Goal: Task Accomplishment & Management: Complete application form

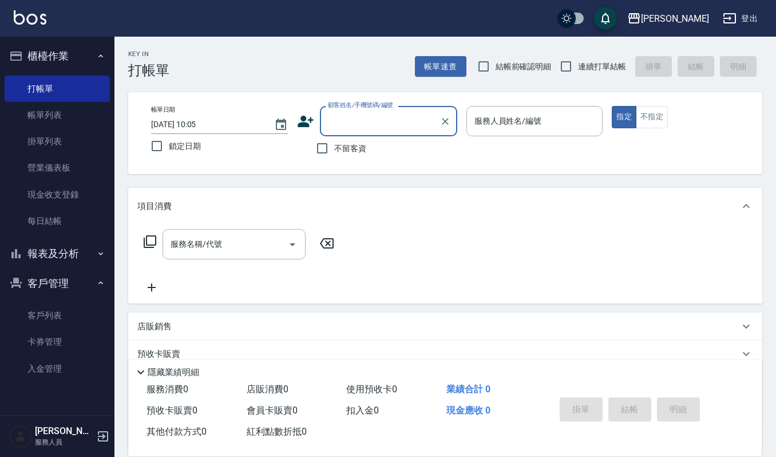
click at [360, 117] on input "顧客姓名/手機號碼/編號" at bounding box center [380, 121] width 110 height 20
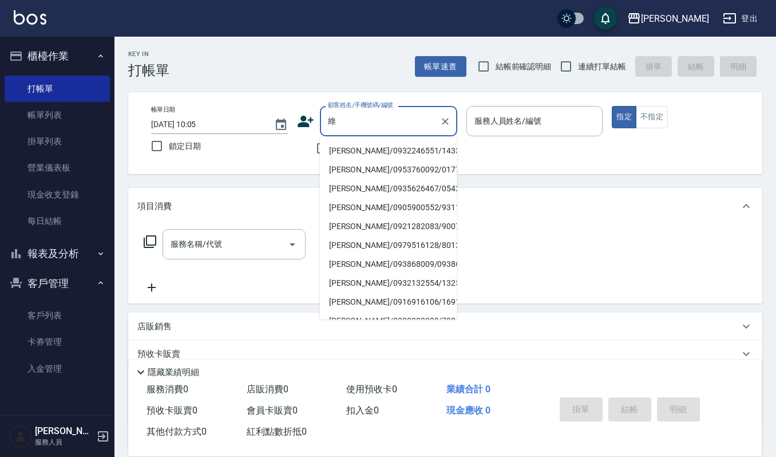
click at [389, 153] on li "[PERSON_NAME]/0932246551/1433" at bounding box center [388, 150] width 137 height 19
type input "[PERSON_NAME]/0932246551/1433"
type input "Joalin-6"
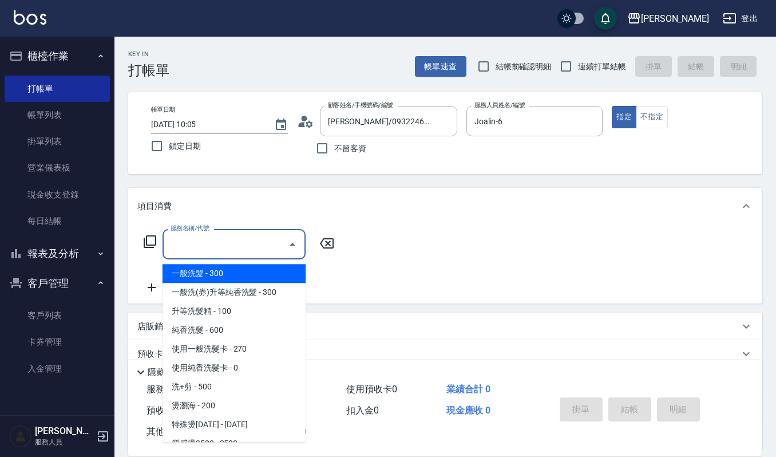
click at [259, 239] on input "服務名稱/代號" at bounding box center [226, 244] width 116 height 20
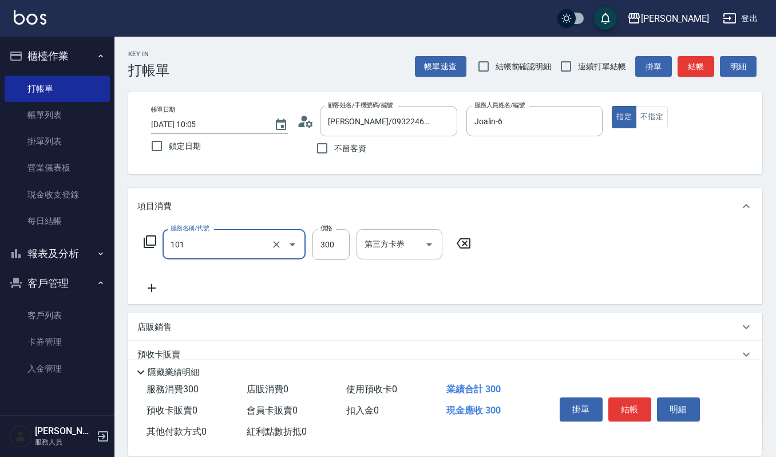
type input "一般洗髮(101)"
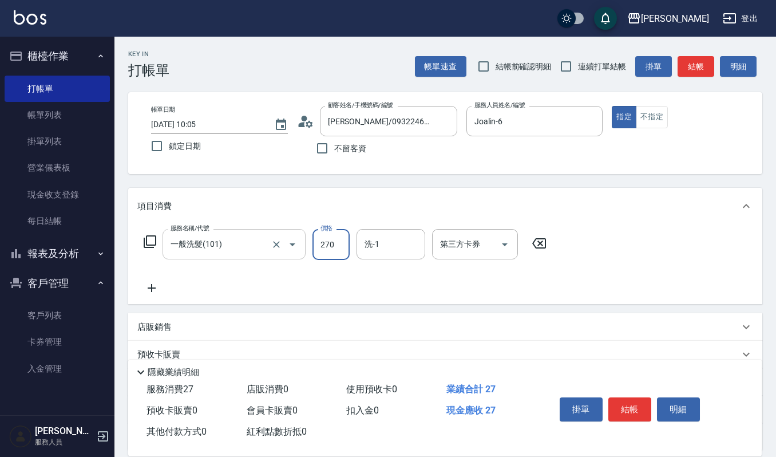
type input "270"
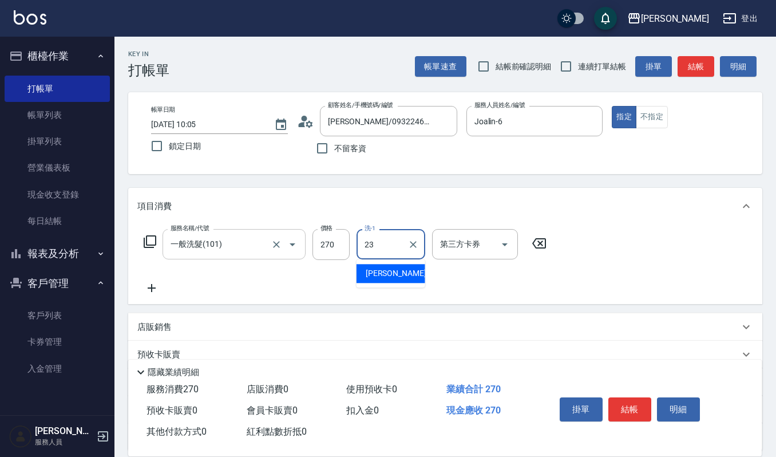
type input "[PERSON_NAME]-23"
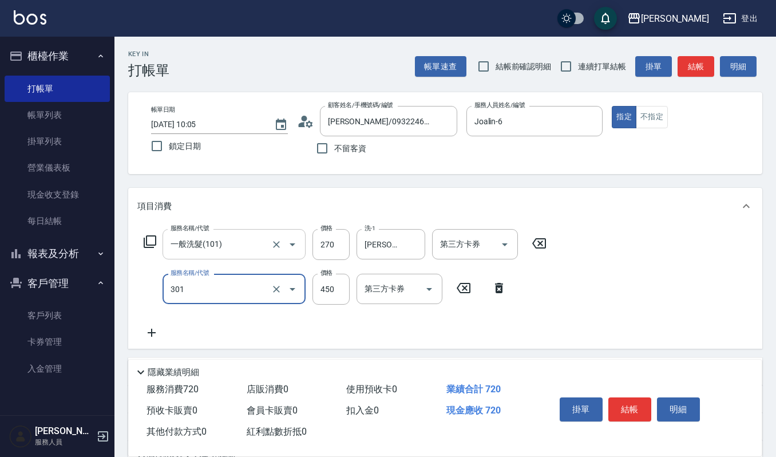
type input "創意剪髮(301)"
type input "405"
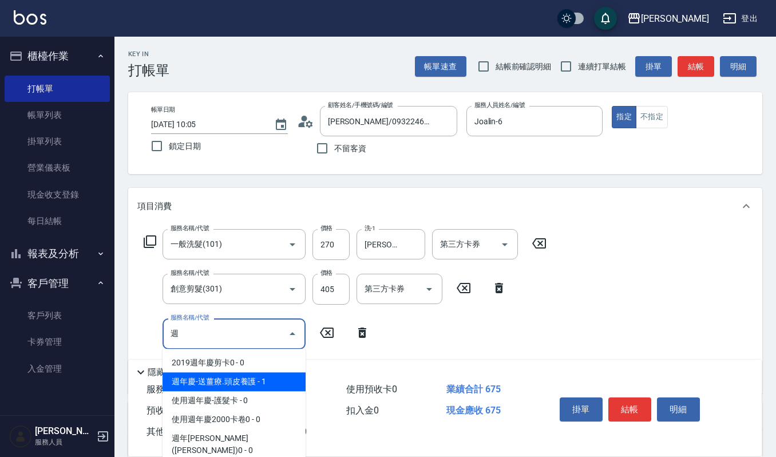
click at [271, 385] on span "週年慶-送薑療.頭皮養護 - 1" at bounding box center [234, 381] width 143 height 19
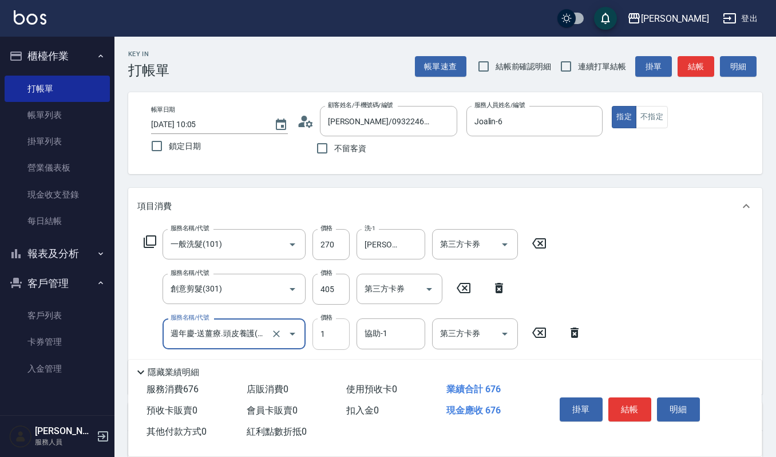
type input "週年慶-送薑療.頭皮養護(527)"
click at [336, 342] on input "1" at bounding box center [331, 333] width 37 height 31
type input "0"
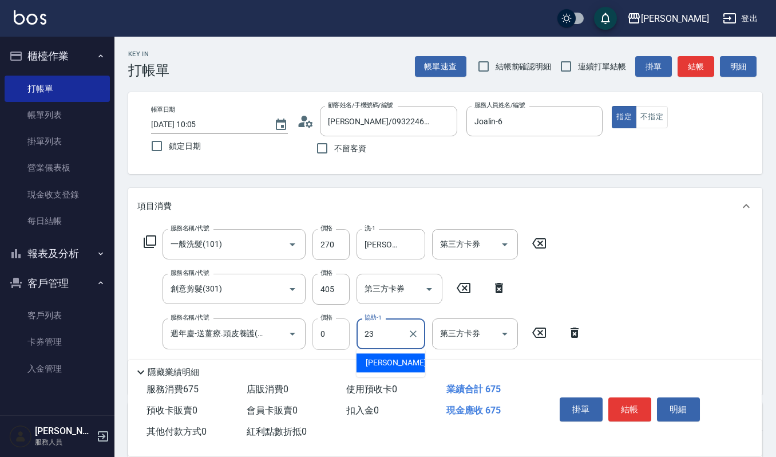
type input "[PERSON_NAME]-23"
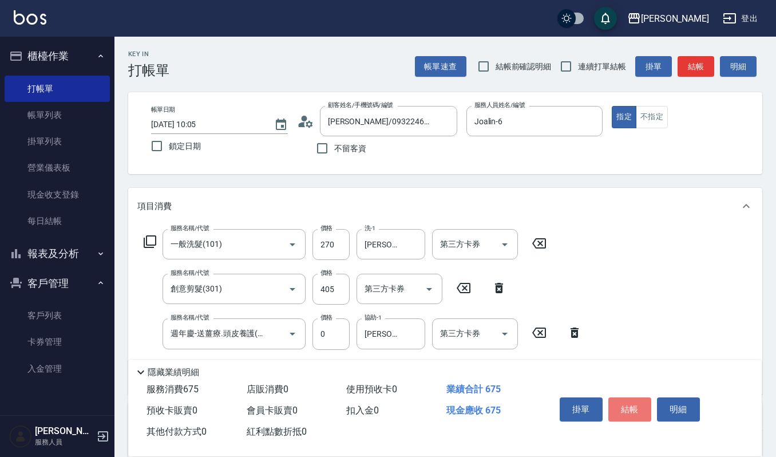
click at [638, 410] on button "結帳" at bounding box center [630, 409] width 43 height 24
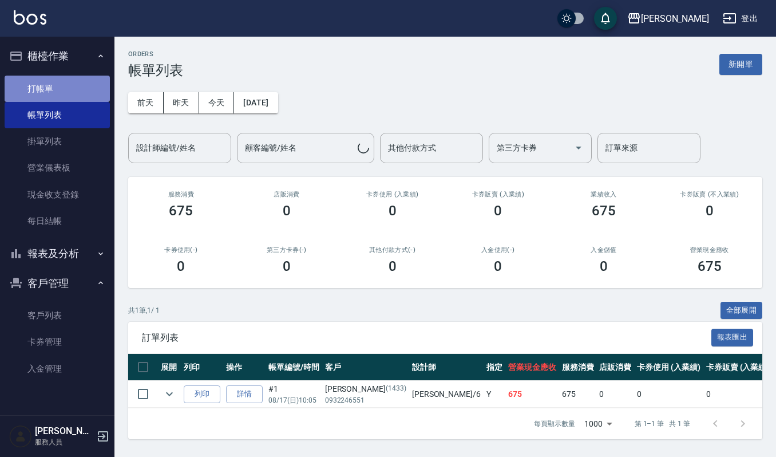
click at [68, 92] on link "打帳單" at bounding box center [57, 89] width 105 height 26
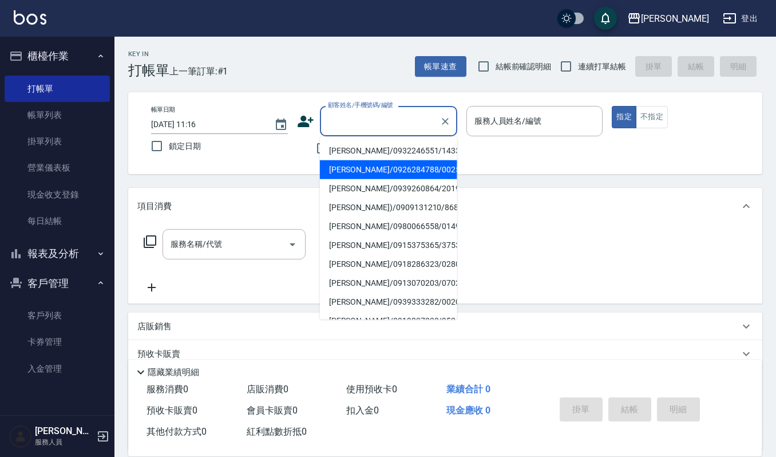
click at [360, 126] on input "顧客姓名/手機號碼/編號" at bounding box center [380, 121] width 110 height 20
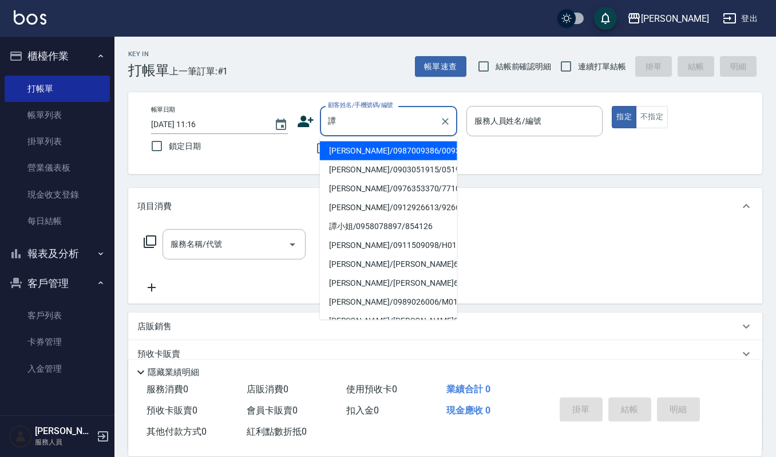
click at [411, 152] on li "[PERSON_NAME]/0987009386/009386" at bounding box center [388, 150] width 137 height 19
type input "[PERSON_NAME]/0987009386/009386"
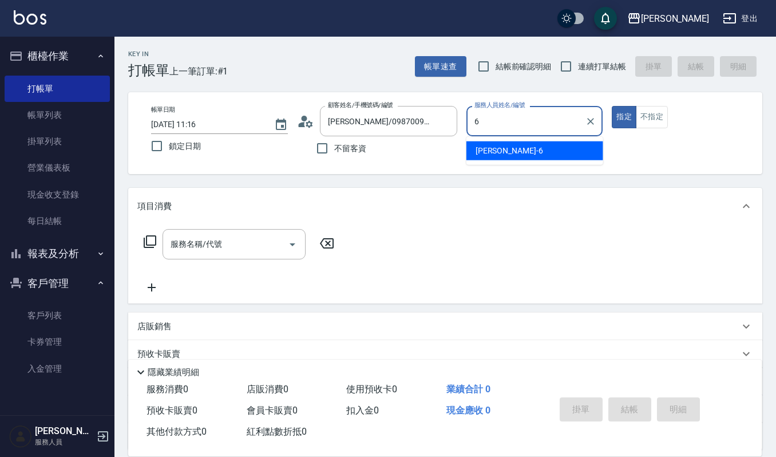
type input "Joalin-6"
type button "true"
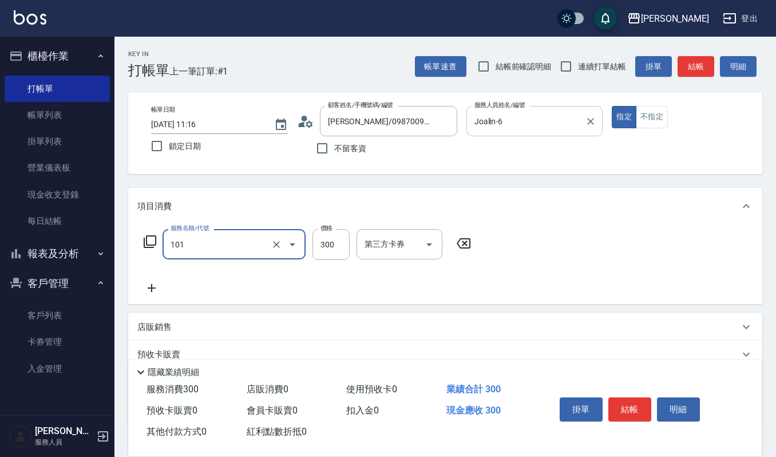
type input "一般洗髮(101)"
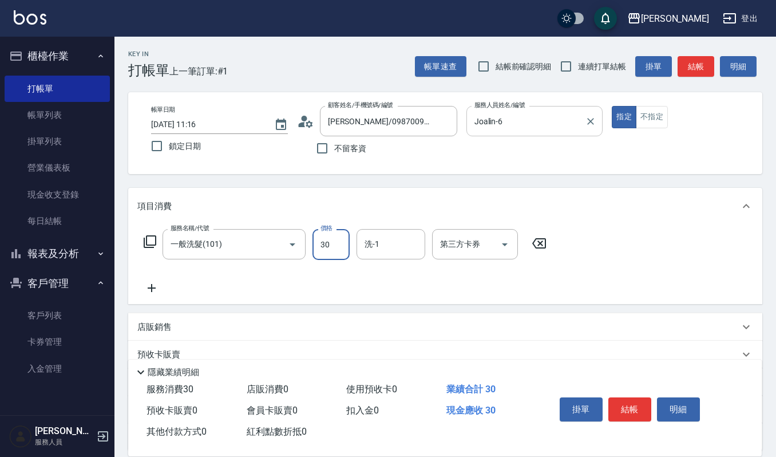
type input "300"
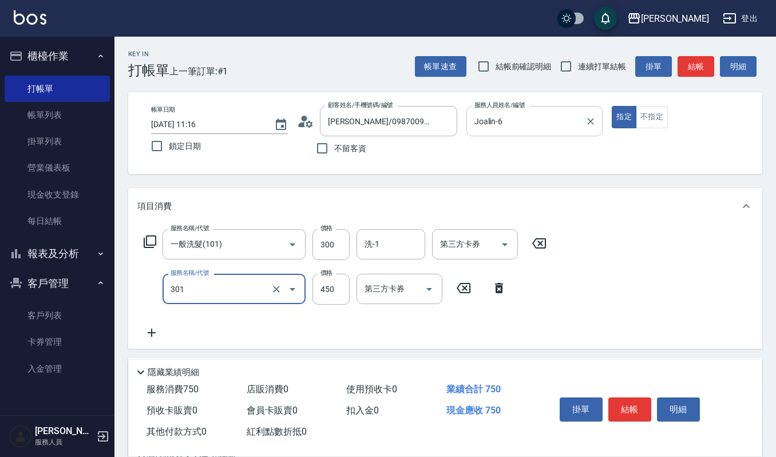
type input "創意剪髮(301)"
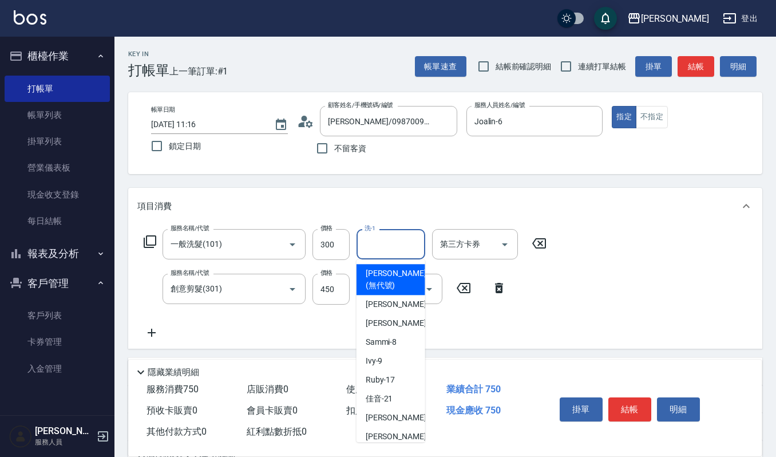
click at [411, 243] on input "洗-1" at bounding box center [391, 244] width 58 height 20
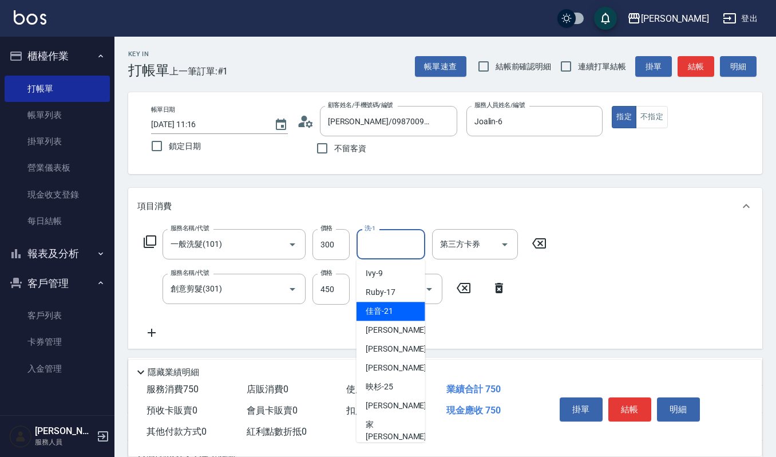
scroll to position [140, 0]
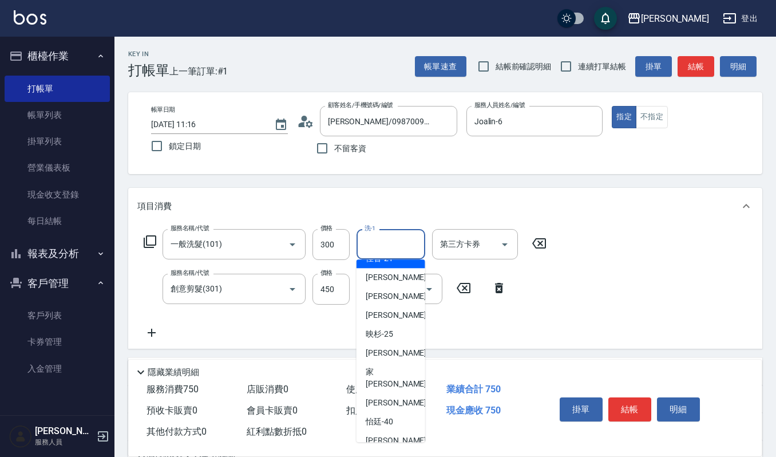
click at [630, 405] on button "結帳" at bounding box center [630, 409] width 43 height 24
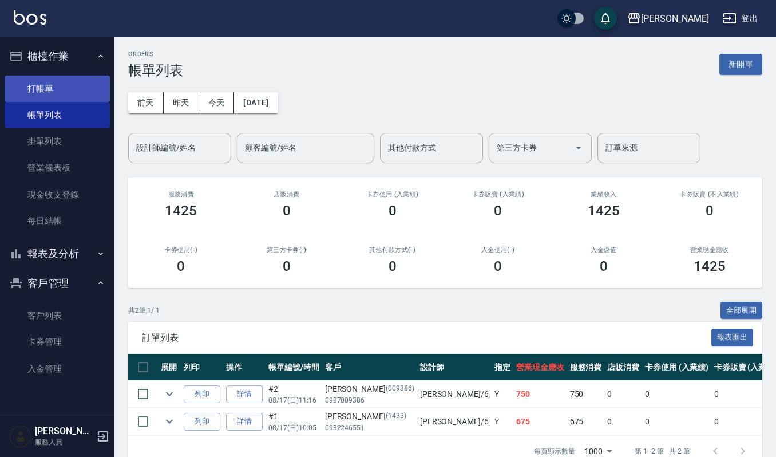
click at [81, 92] on link "打帳單" at bounding box center [57, 89] width 105 height 26
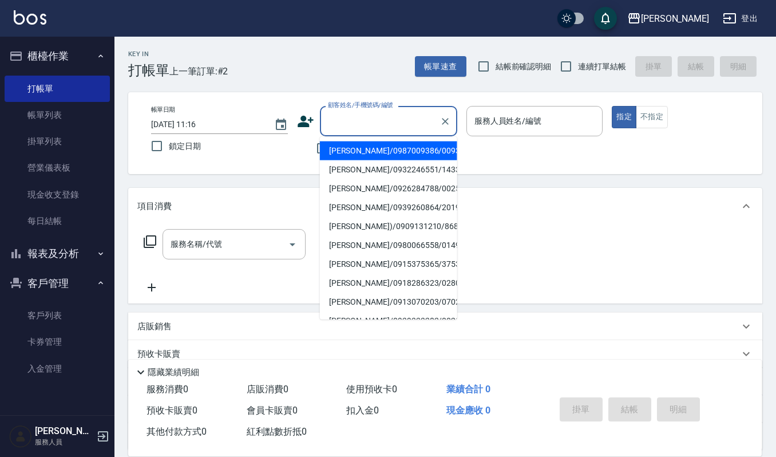
click at [372, 123] on input "顧客姓名/手機號碼/編號" at bounding box center [380, 121] width 110 height 20
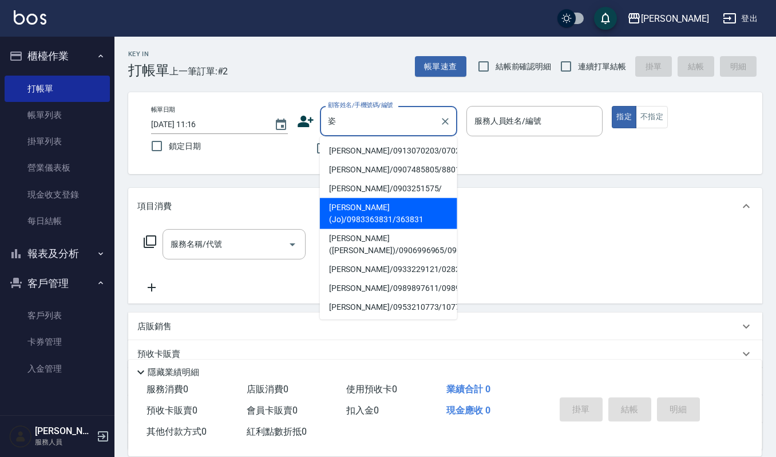
click at [385, 207] on li "[PERSON_NAME](Jo)/0983363831/363831" at bounding box center [388, 213] width 137 height 31
type input "[PERSON_NAME](Jo)/0983363831/363831"
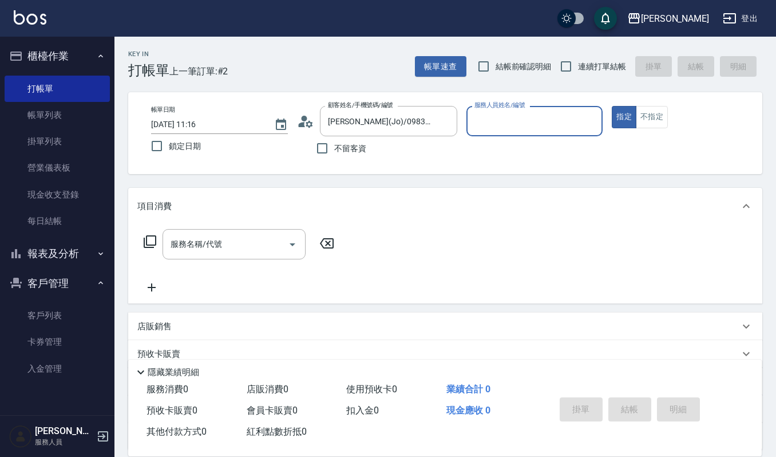
type input "Joalin-6"
click at [259, 242] on input "服務名稱/代號" at bounding box center [226, 244] width 116 height 20
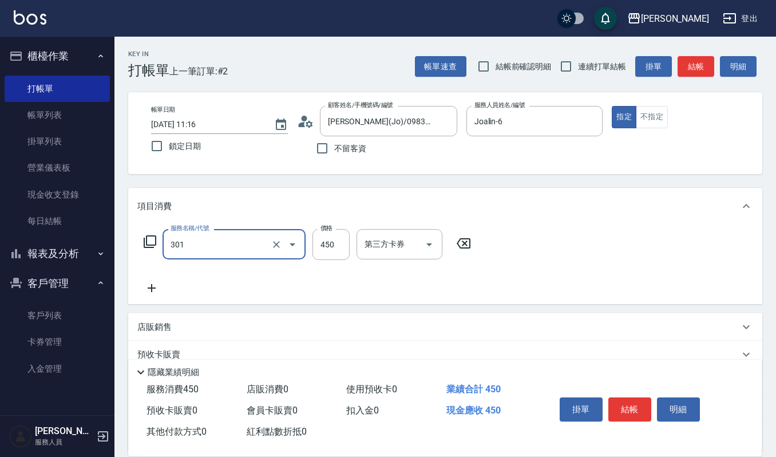
type input "創意剪髮(301)"
type input "405"
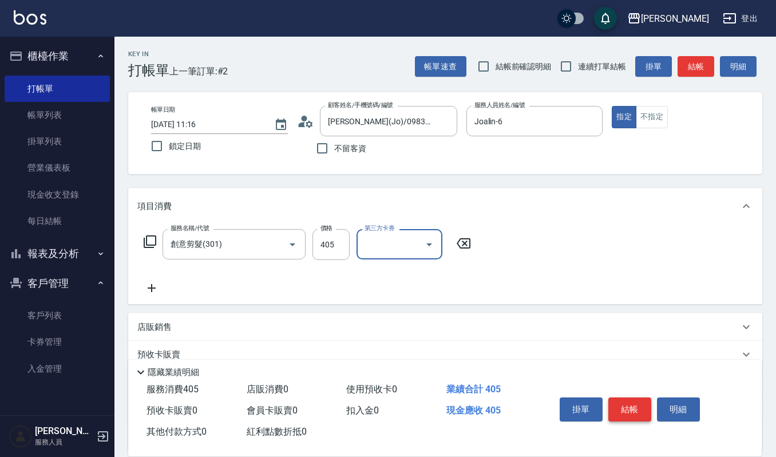
click at [637, 408] on button "結帳" at bounding box center [630, 409] width 43 height 24
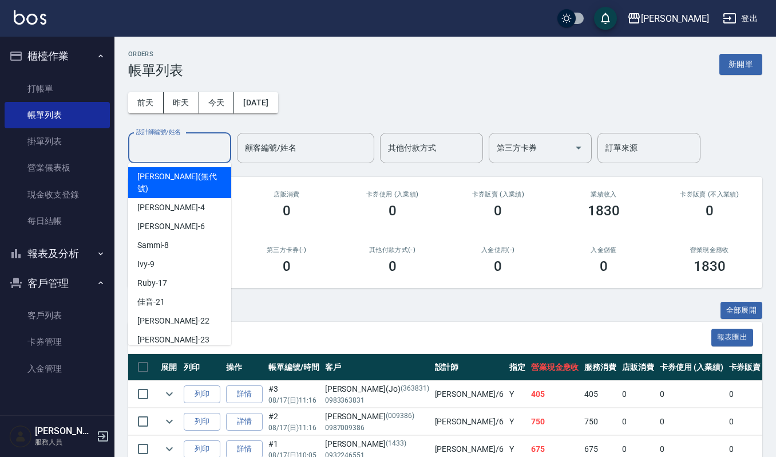
drag, startPoint x: 175, startPoint y: 145, endPoint x: 176, endPoint y: 153, distance: 8.2
click at [178, 148] on input "設計師編號/姓名" at bounding box center [179, 148] width 93 height 20
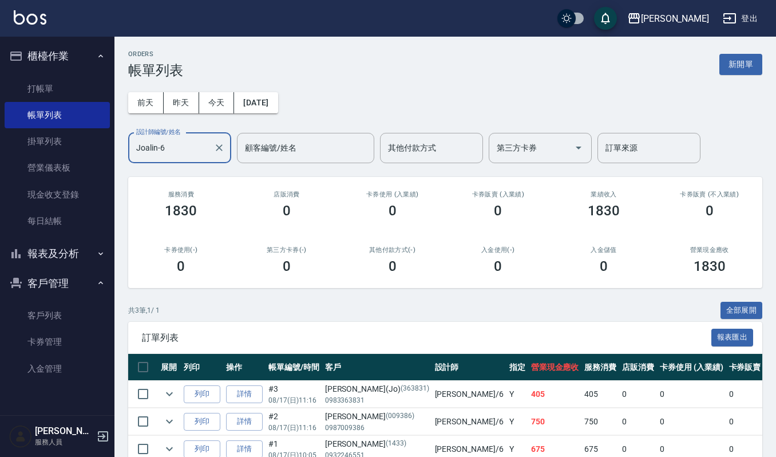
scroll to position [63, 0]
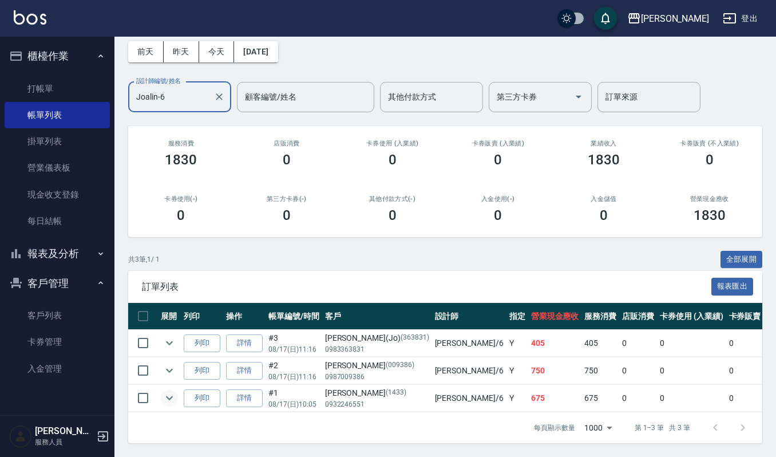
type input "Joalin-6"
click at [167, 391] on icon "expand row" at bounding box center [170, 398] width 14 height 14
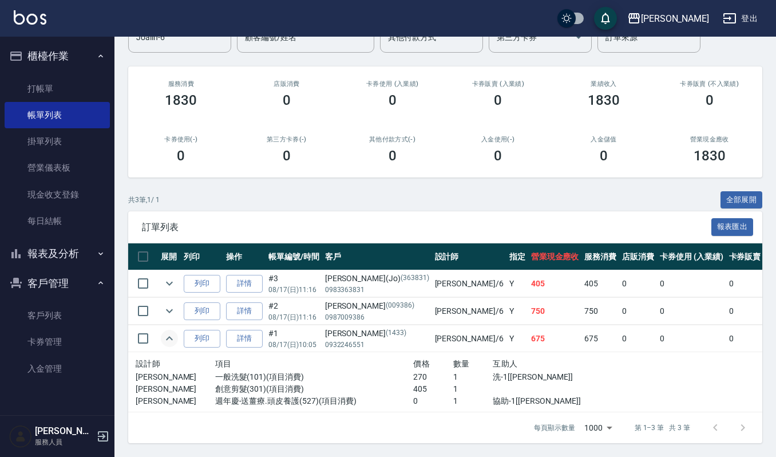
scroll to position [123, 0]
click at [172, 309] on icon "expand row" at bounding box center [169, 311] width 7 height 4
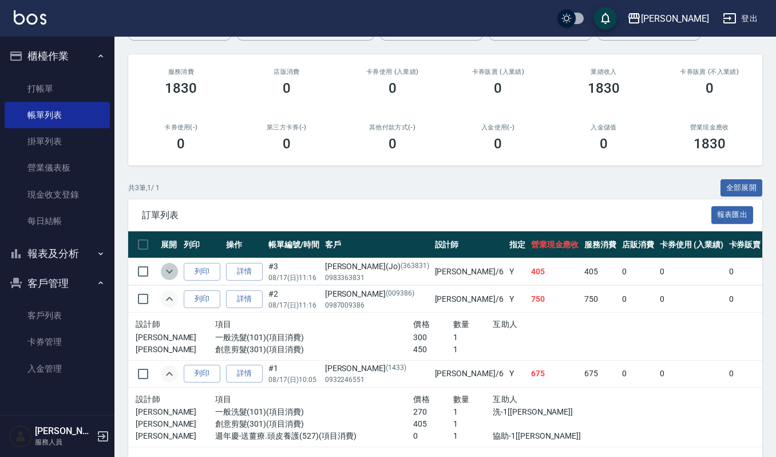
click at [167, 271] on icon "expand row" at bounding box center [170, 272] width 14 height 14
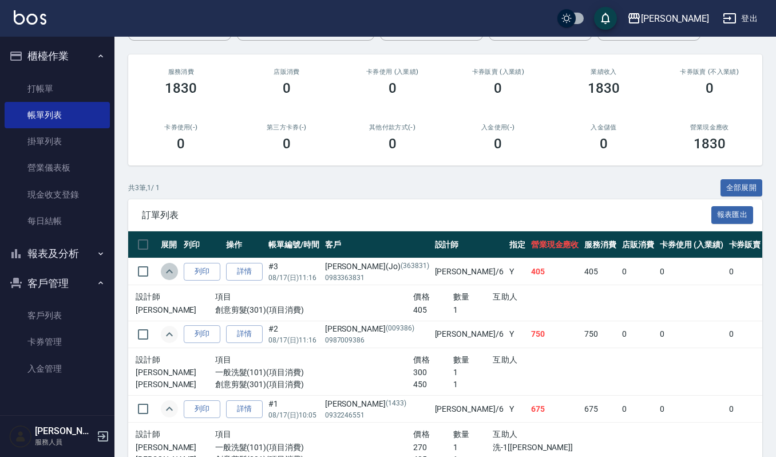
click at [167, 271] on icon "expand row" at bounding box center [169, 271] width 7 height 4
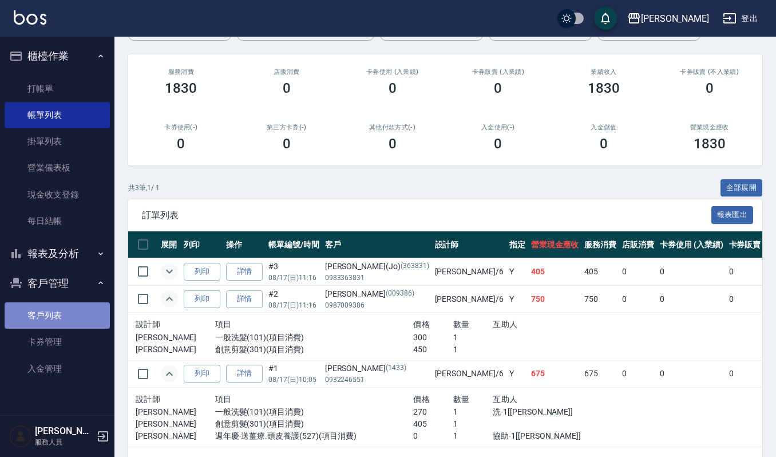
click at [47, 314] on link "客戶列表" at bounding box center [57, 315] width 105 height 26
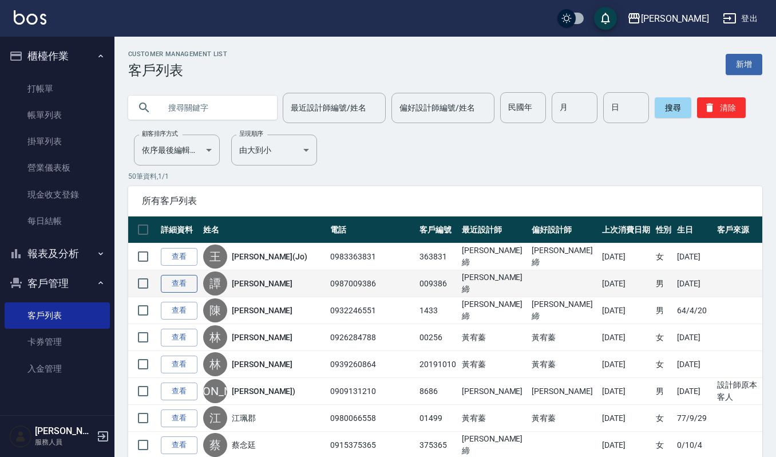
click at [173, 279] on link "查看" at bounding box center [179, 284] width 37 height 18
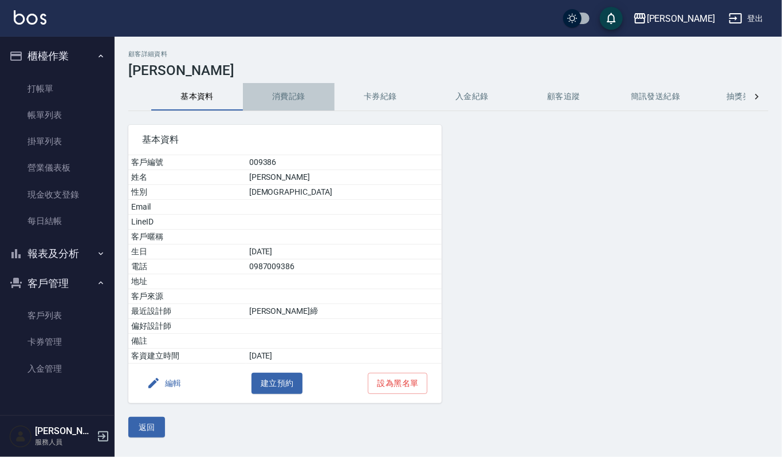
click at [298, 98] on button "消費記錄" at bounding box center [289, 96] width 92 height 27
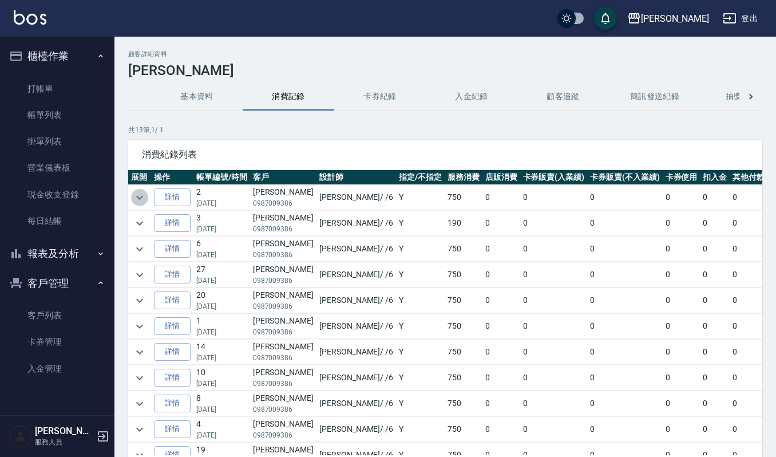
click at [144, 197] on icon "expand row" at bounding box center [140, 198] width 14 height 14
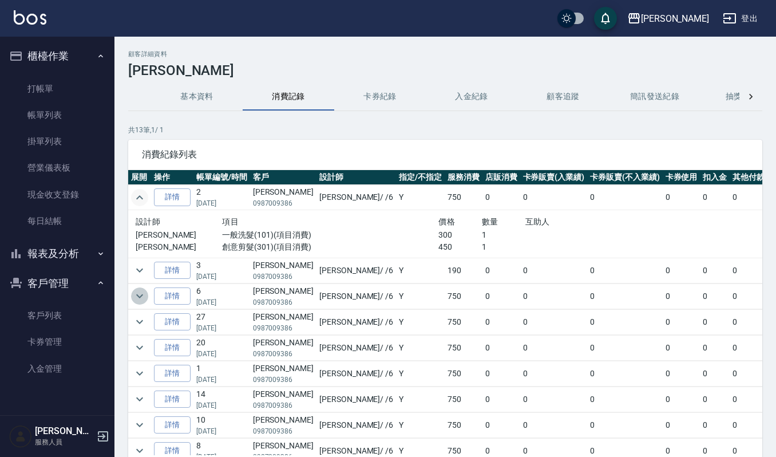
click at [142, 296] on icon "expand row" at bounding box center [139, 296] width 7 height 4
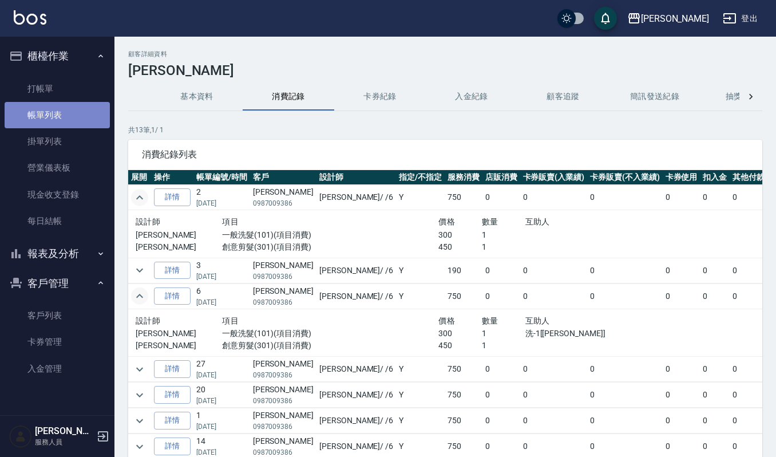
click at [69, 127] on link "帳單列表" at bounding box center [57, 115] width 105 height 26
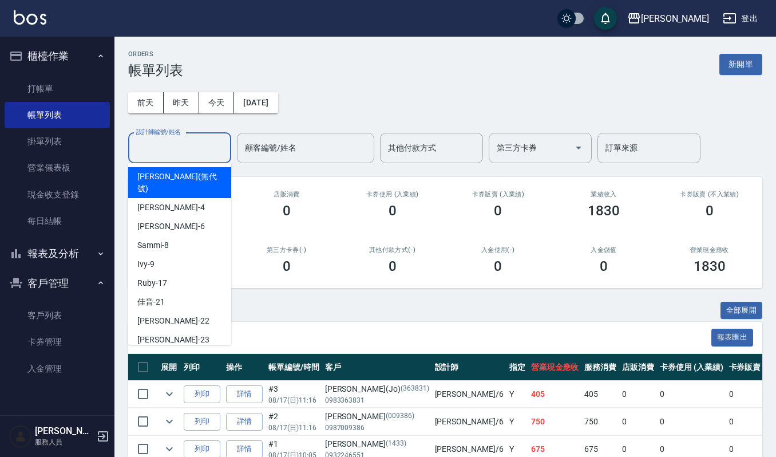
click at [198, 143] on input "設計師編號/姓名" at bounding box center [179, 148] width 93 height 20
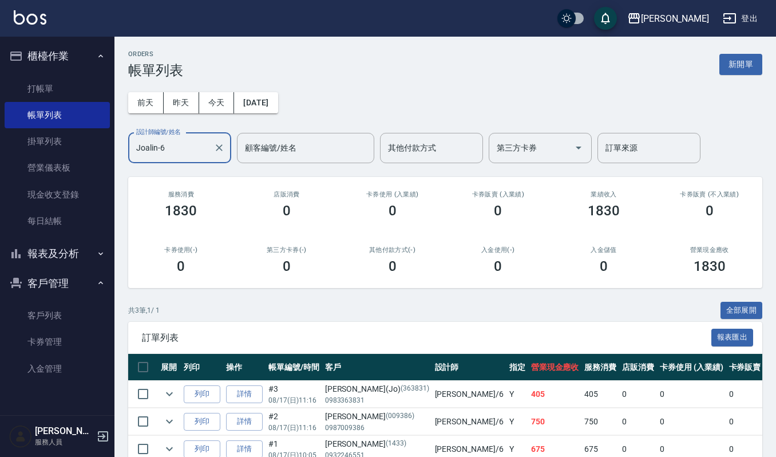
scroll to position [63, 0]
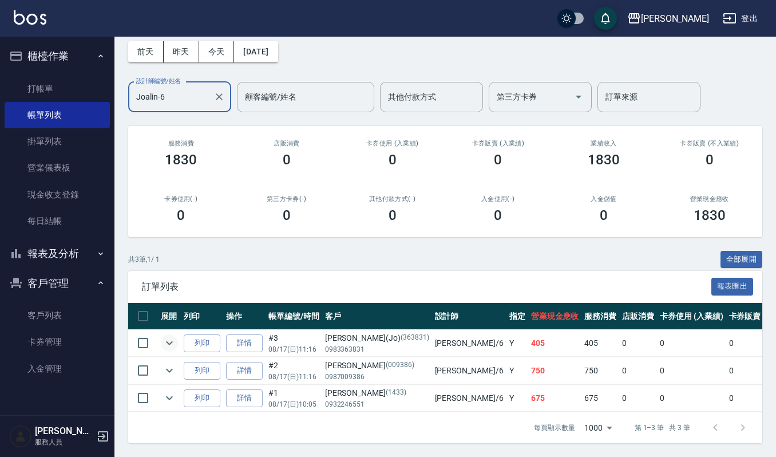
type input "Joalin-6"
click at [170, 336] on icon "expand row" at bounding box center [170, 343] width 14 height 14
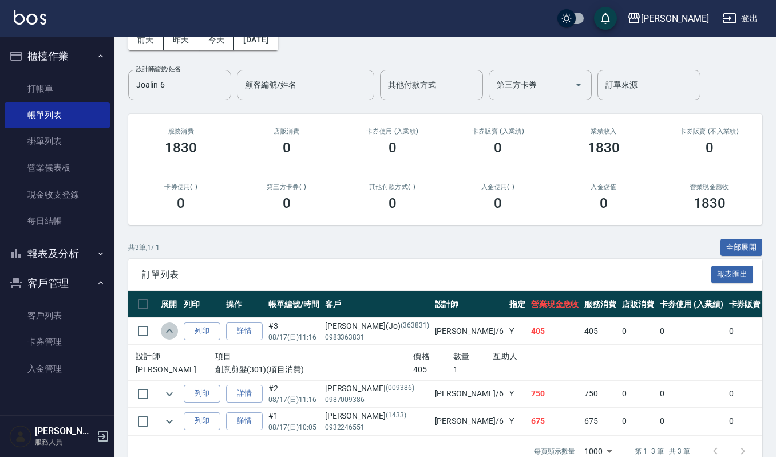
click at [170, 326] on icon "expand row" at bounding box center [170, 331] width 14 height 14
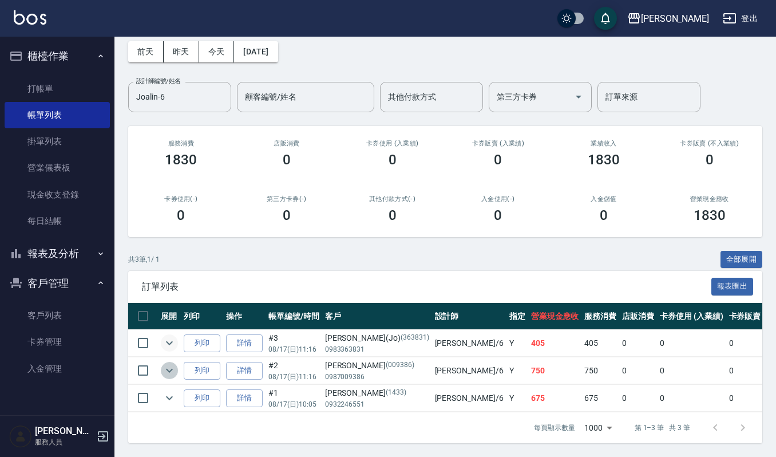
click at [173, 364] on icon "expand row" at bounding box center [170, 371] width 14 height 14
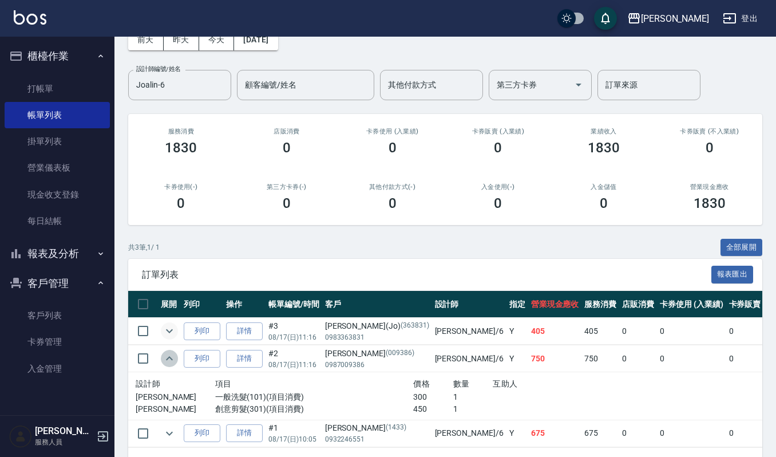
click at [173, 362] on icon "expand row" at bounding box center [170, 359] width 14 height 14
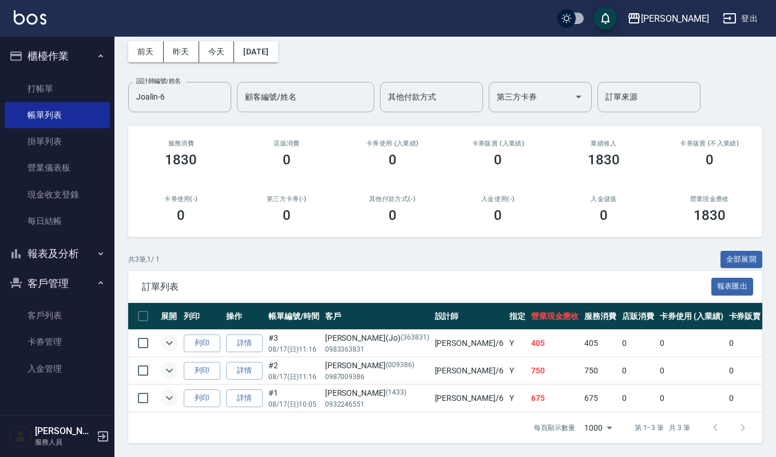
click at [175, 391] on icon "expand row" at bounding box center [170, 398] width 14 height 14
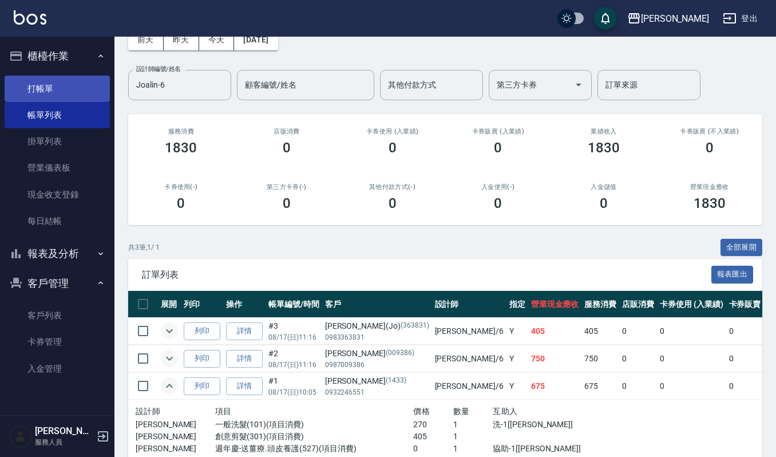
drag, startPoint x: 45, startPoint y: 72, endPoint x: 32, endPoint y: 82, distance: 16.3
click at [40, 74] on ul "打帳單 帳單列表 掛單列表 營業儀表板 現金收支登錄 每日結帳" at bounding box center [57, 155] width 105 height 168
click at [25, 90] on link "打帳單" at bounding box center [57, 89] width 105 height 26
